Goal: Information Seeking & Learning: Learn about a topic

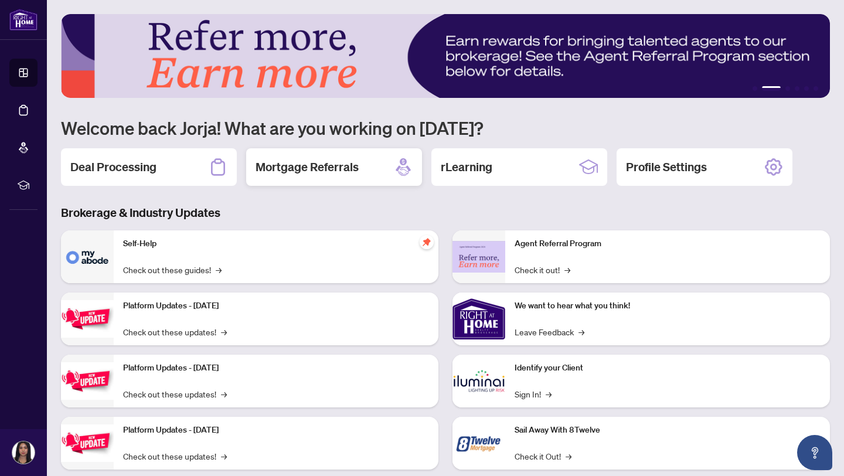
click at [379, 169] on div "Mortgage Referrals" at bounding box center [334, 167] width 176 height 38
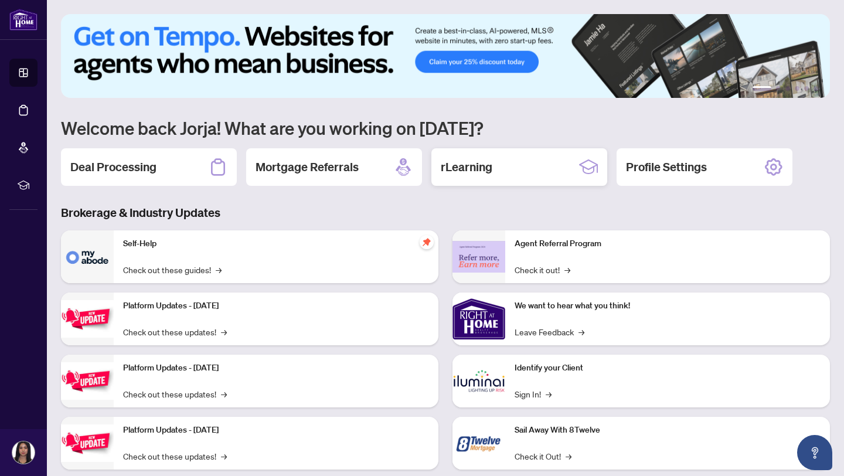
scroll to position [25, 0]
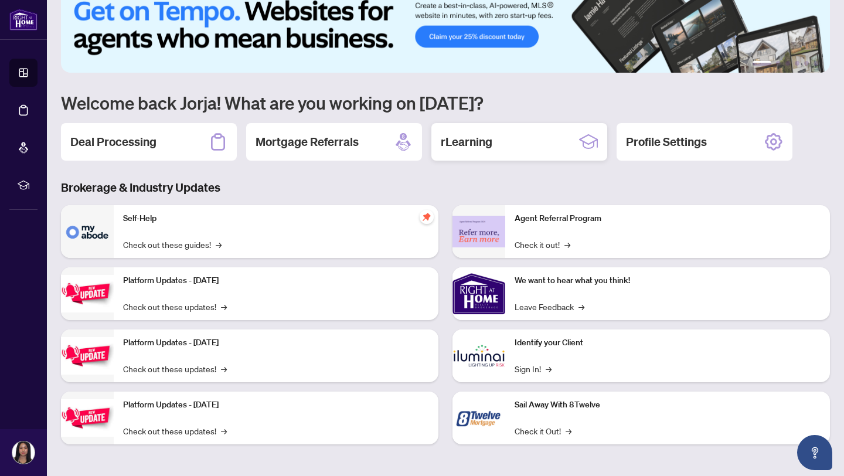
click at [490, 147] on h2 "rLearning" at bounding box center [467, 142] width 52 height 16
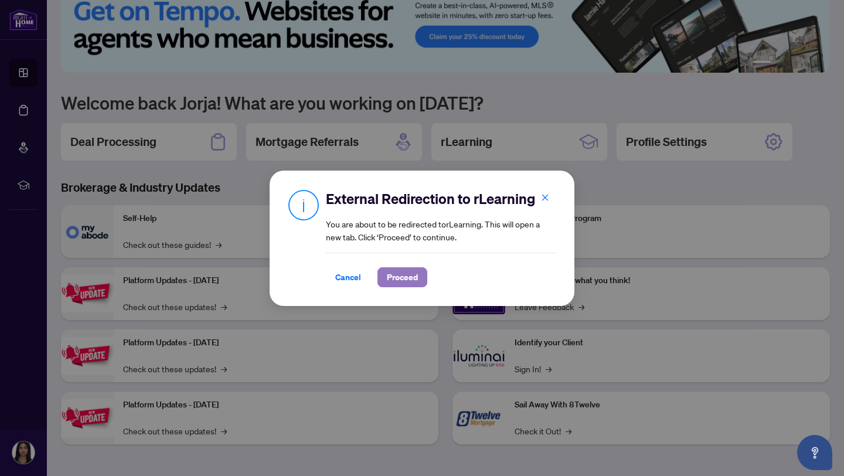
click at [398, 270] on span "Proceed" at bounding box center [402, 277] width 31 height 19
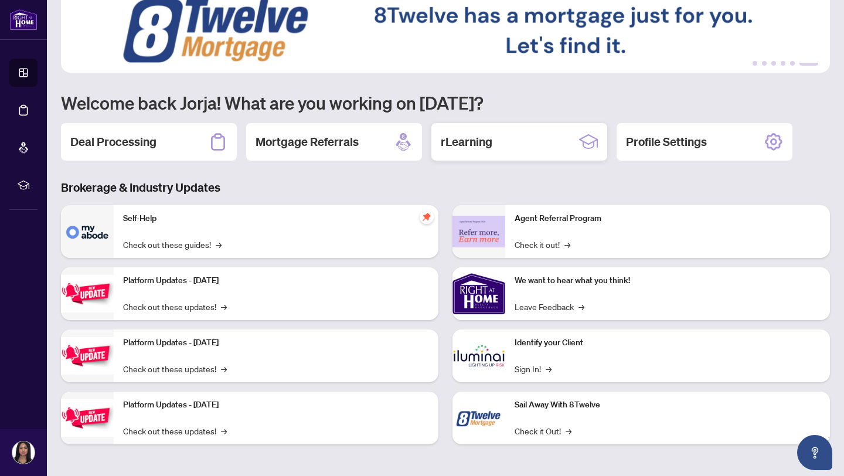
click at [446, 146] on h2 "rLearning" at bounding box center [467, 142] width 52 height 16
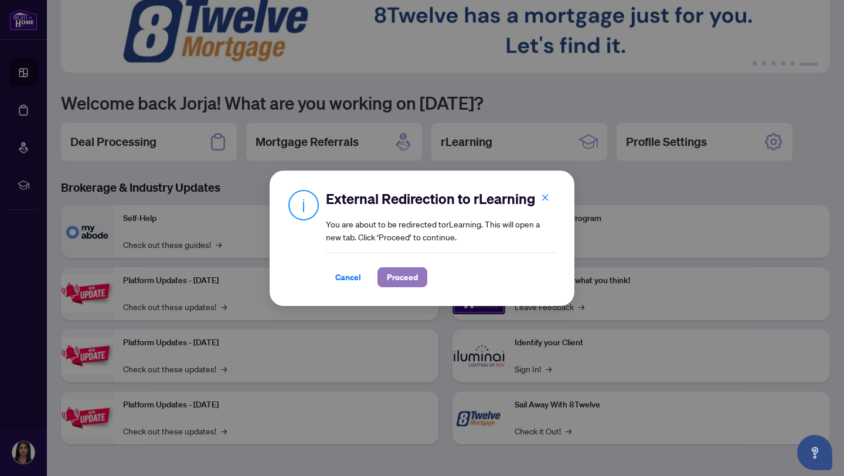
click at [394, 276] on span "Proceed" at bounding box center [402, 277] width 31 height 19
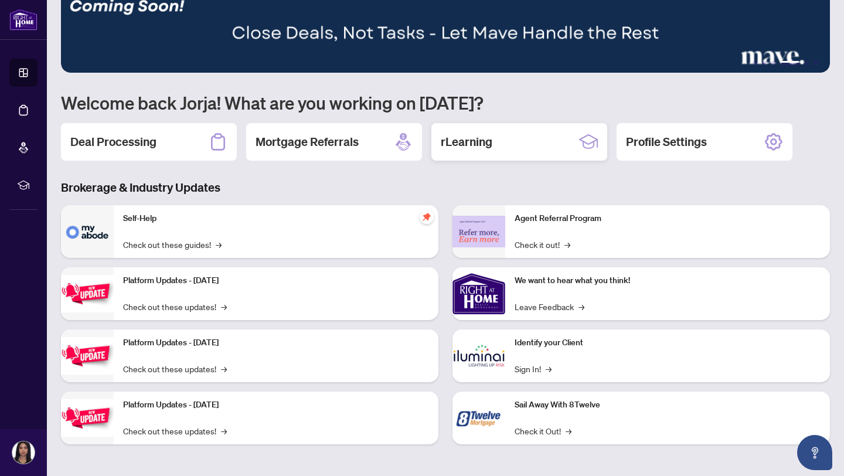
click at [492, 154] on div "rLearning" at bounding box center [520, 142] width 176 height 38
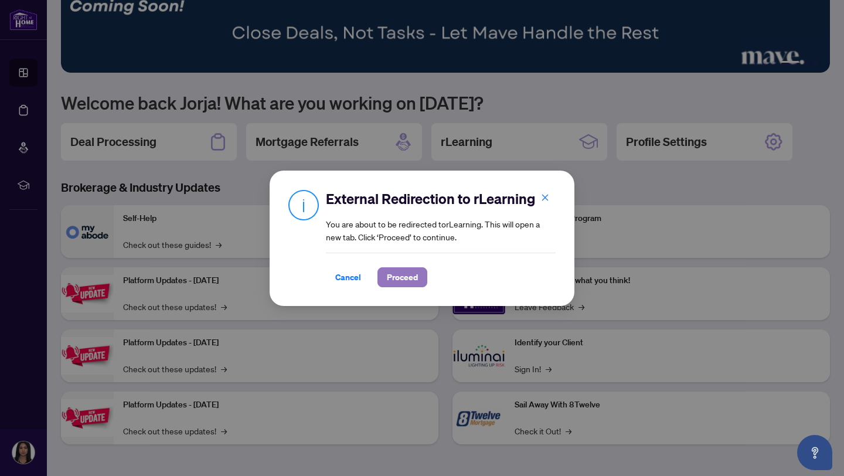
click at [392, 276] on span "Proceed" at bounding box center [402, 277] width 31 height 19
